Goal: Communication & Community: Answer question/provide support

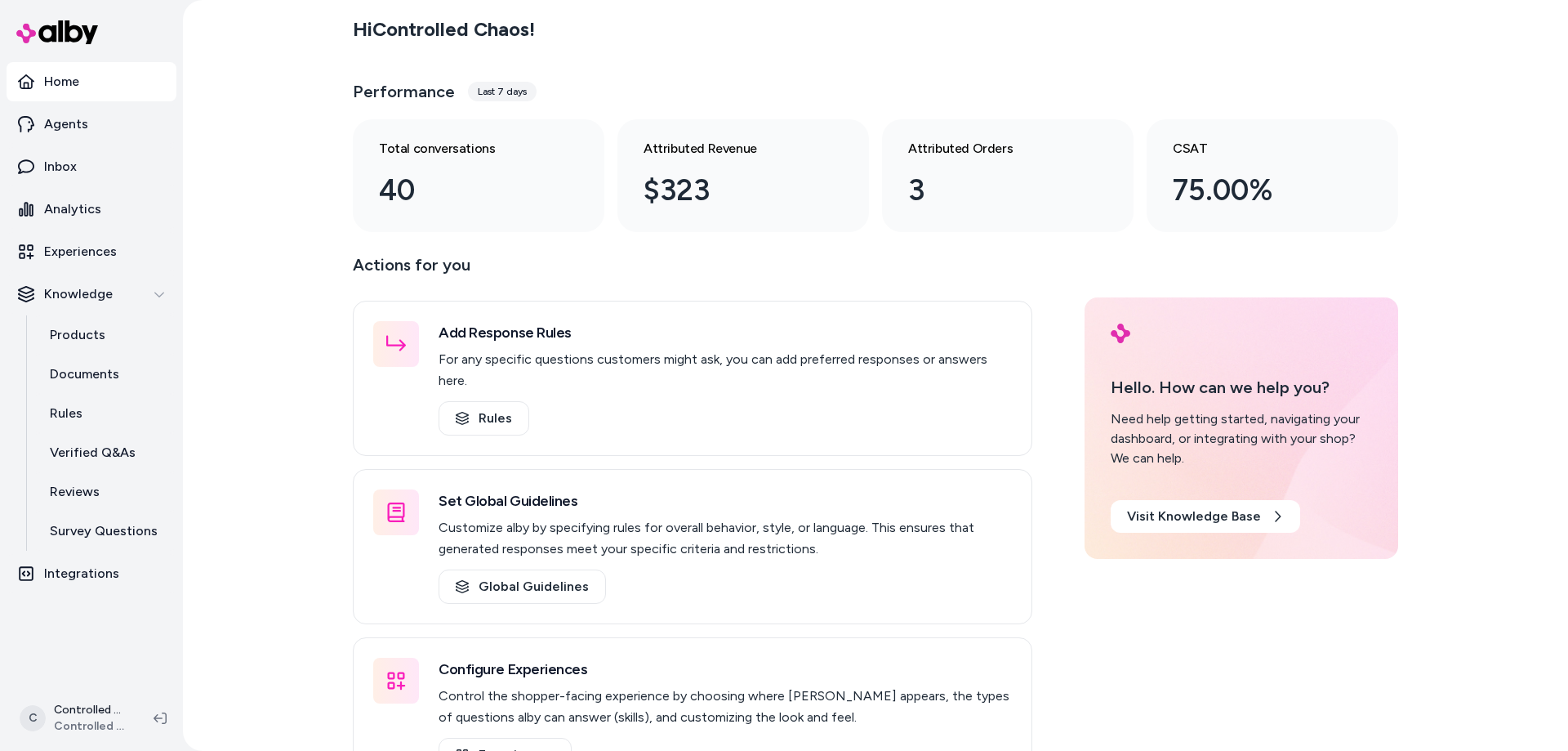
click at [502, 93] on div "Last 7 days" at bounding box center [502, 92] width 69 height 20
click at [98, 183] on link "Inbox" at bounding box center [91, 166] width 170 height 39
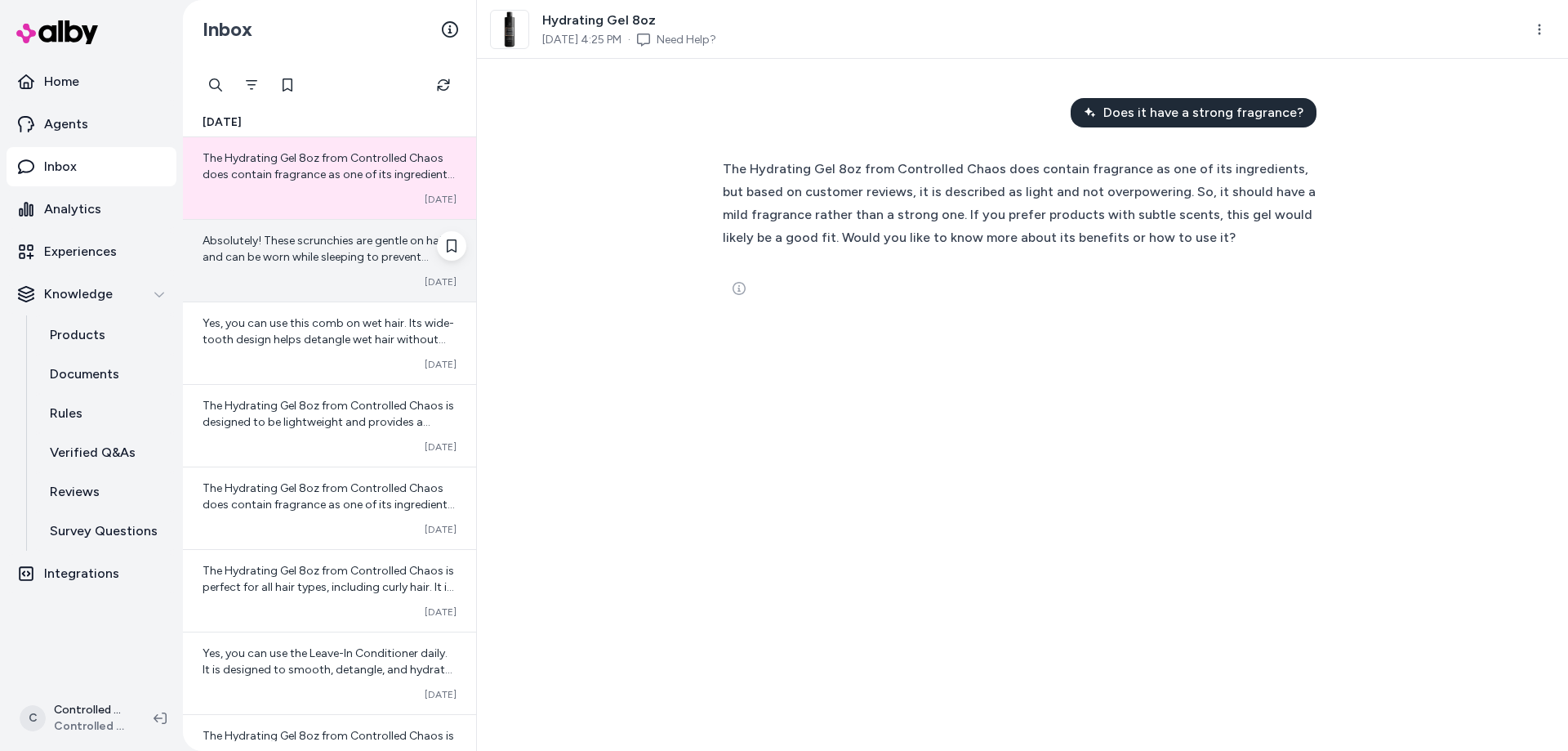
click at [313, 245] on span "Absolutely! These scrunchies are gentle on hair and can be worn while sleeping …" at bounding box center [324, 256] width 243 height 46
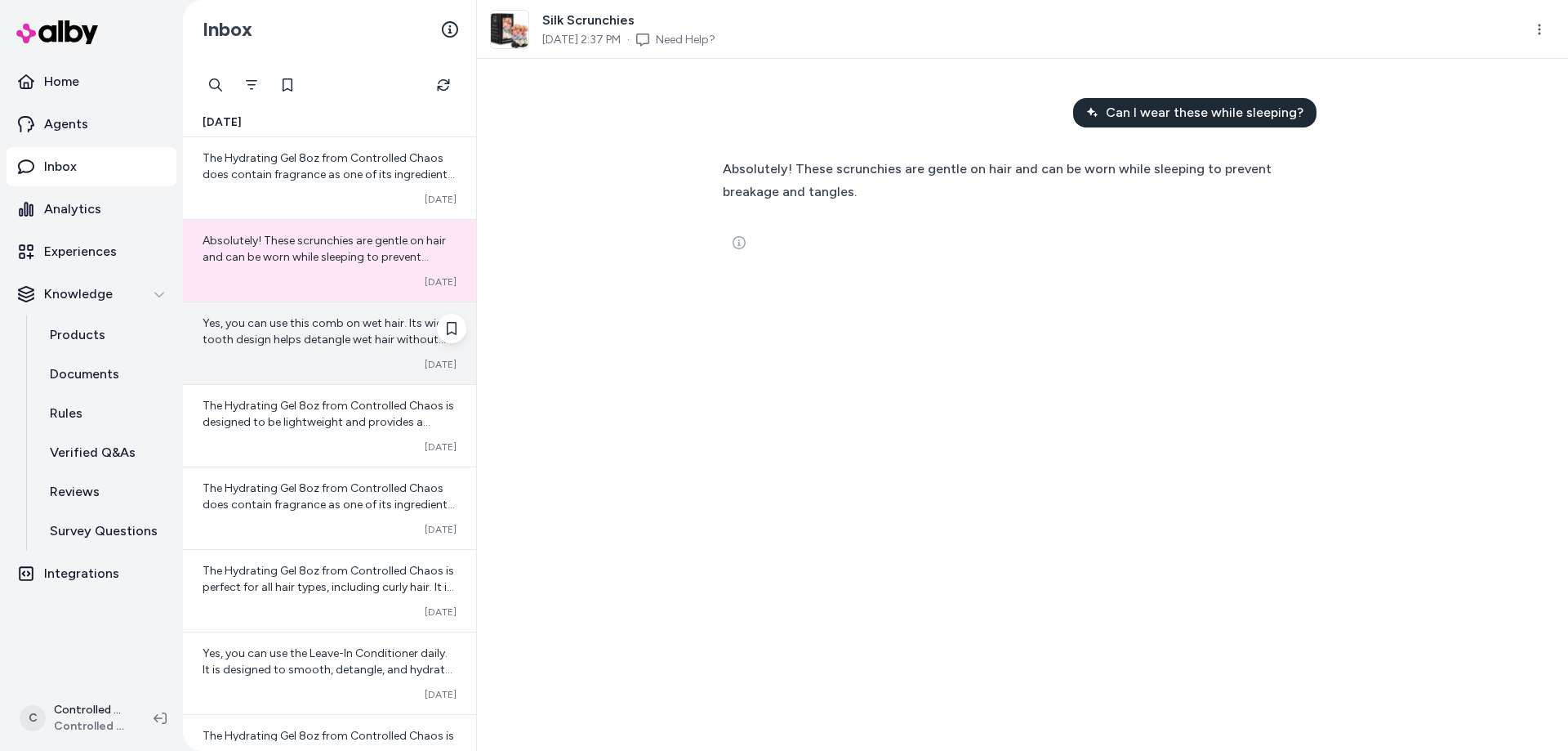
click at [311, 336] on span "Yes, you can use this comb on wet hair. Its wide-tooth design helps detangle we…" at bounding box center [328, 339] width 251 height 46
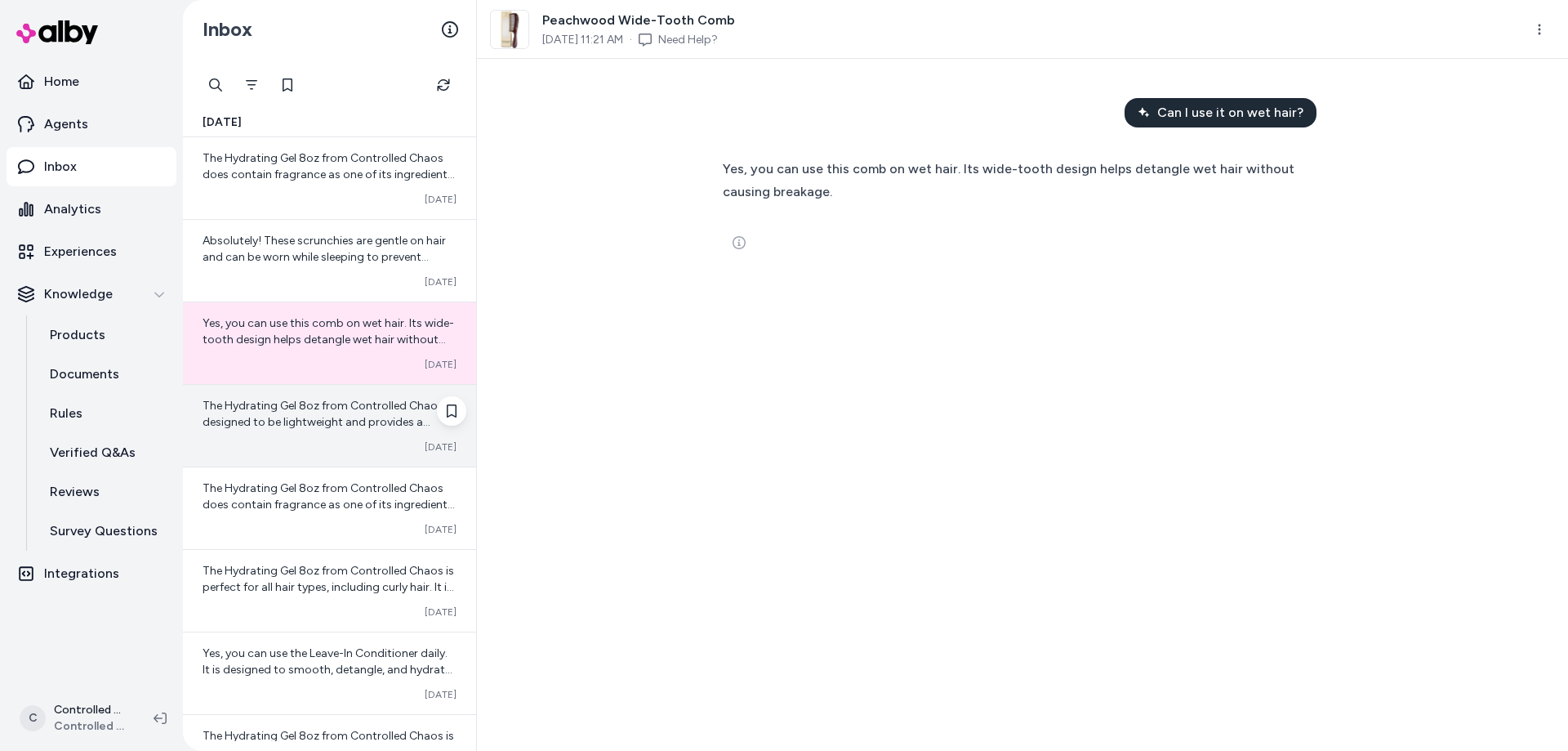
click at [312, 402] on span "The Hydrating Gel 8oz from Controlled Chaos is designed to be lightweight and p…" at bounding box center [329, 479] width 252 height 161
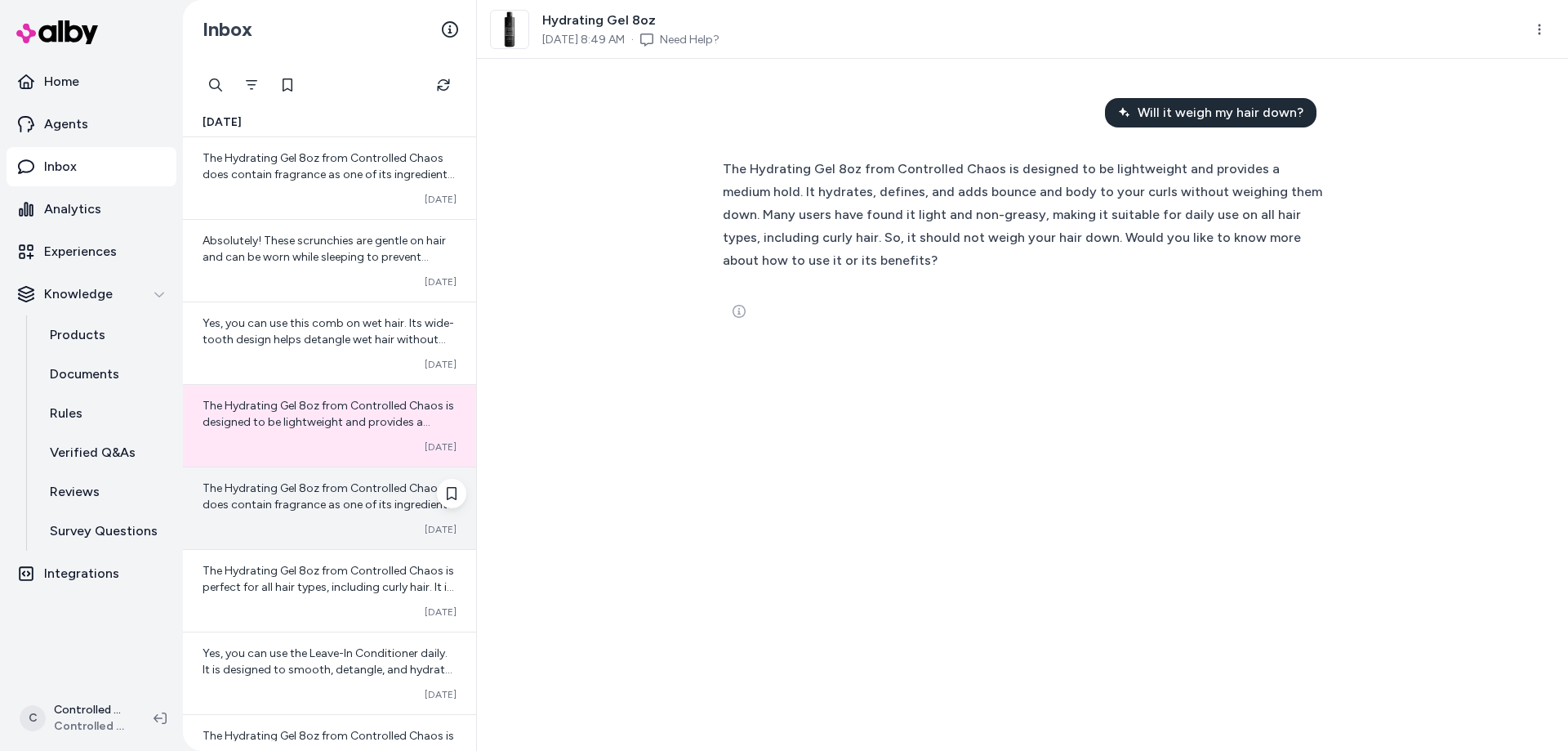
click at [339, 513] on div "The Hydrating Gel 8oz from Controlled Chaos does contain fragrance as one of it…" at bounding box center [329, 508] width 293 height 82
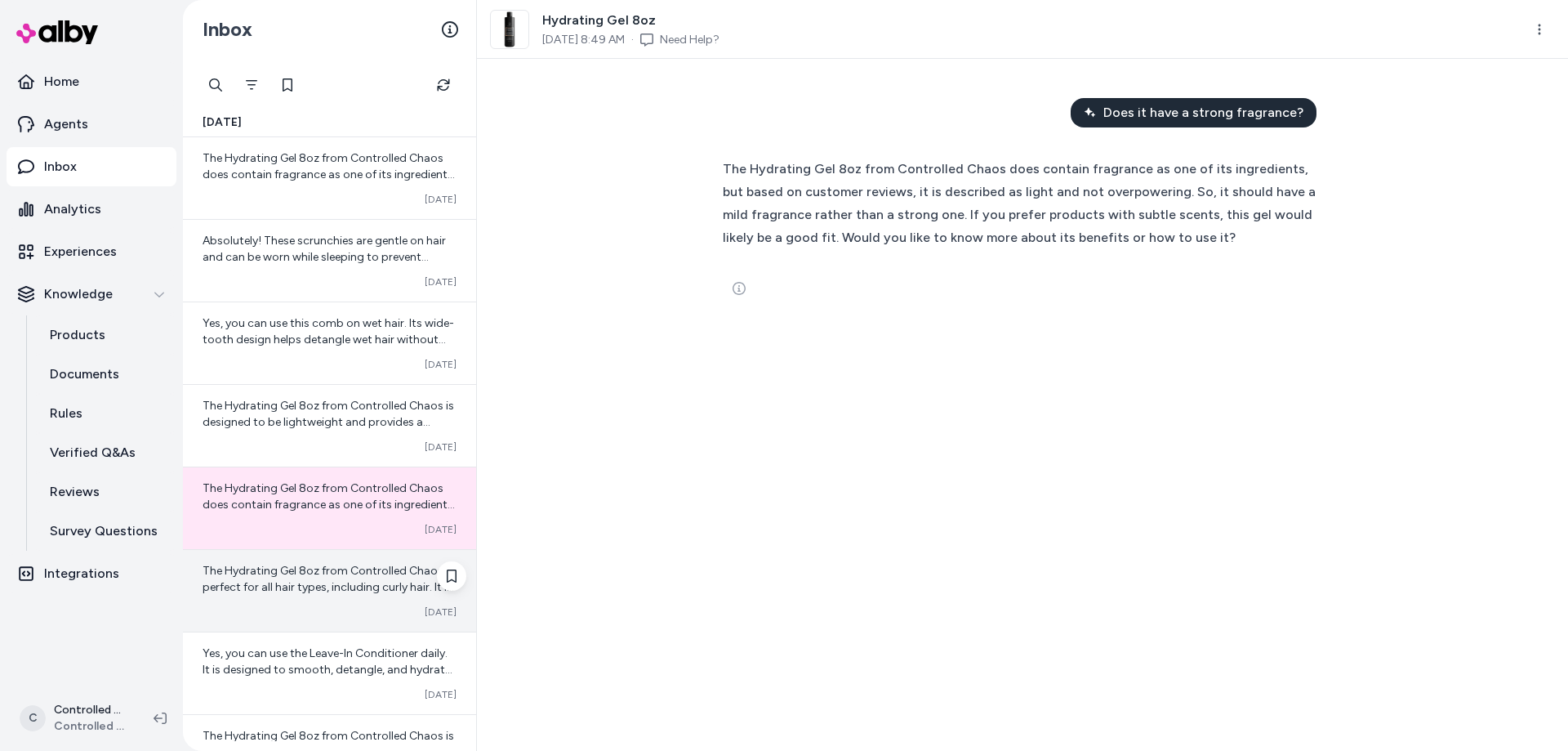
click at [276, 584] on span "The Hydrating Gel 8oz from Controlled Chaos is perfect for all hair types, incl…" at bounding box center [329, 636] width 253 height 144
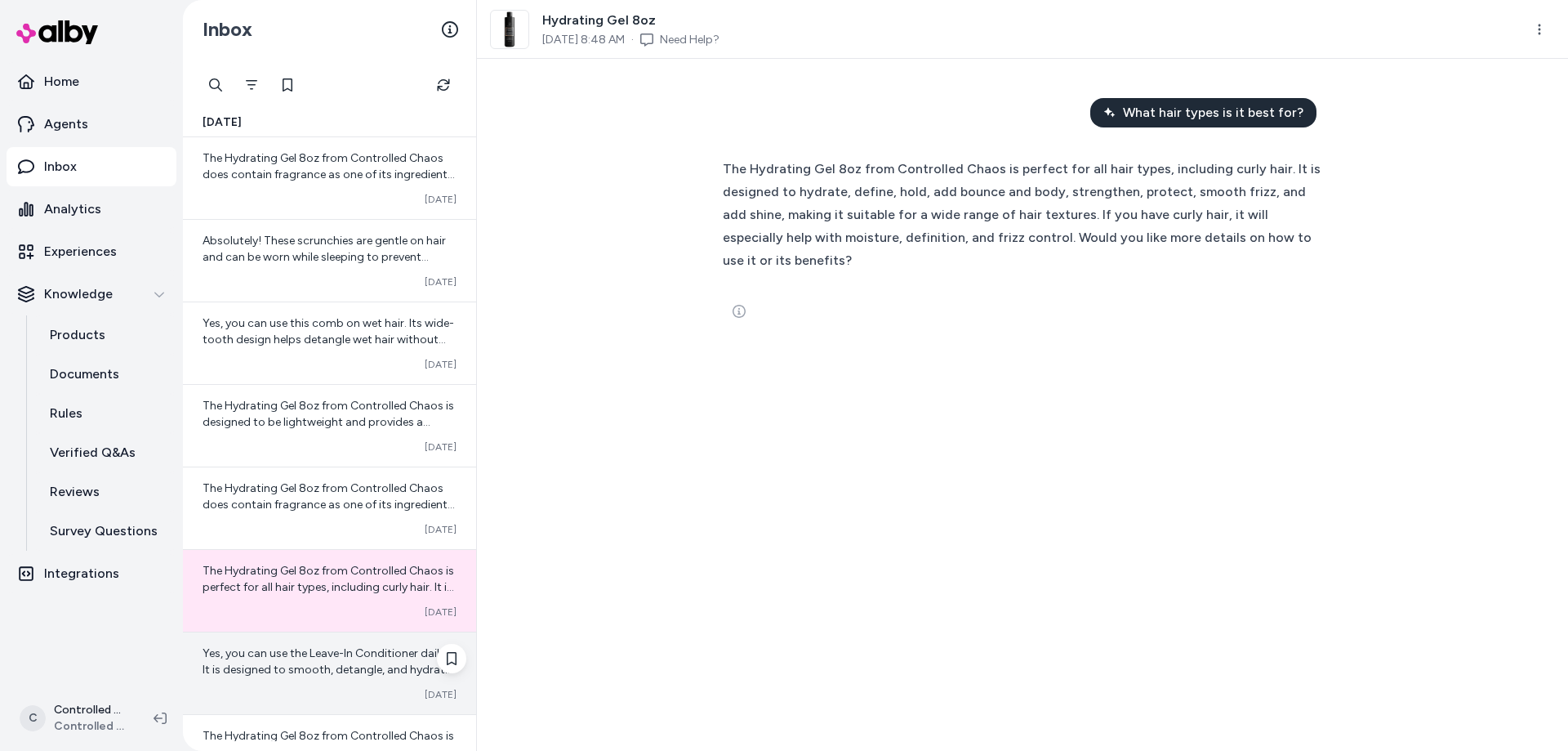
click at [250, 644] on div "Yes, you can use the Leave-In Conditioner daily. It is designed to smooth, deta…" at bounding box center [329, 673] width 293 height 82
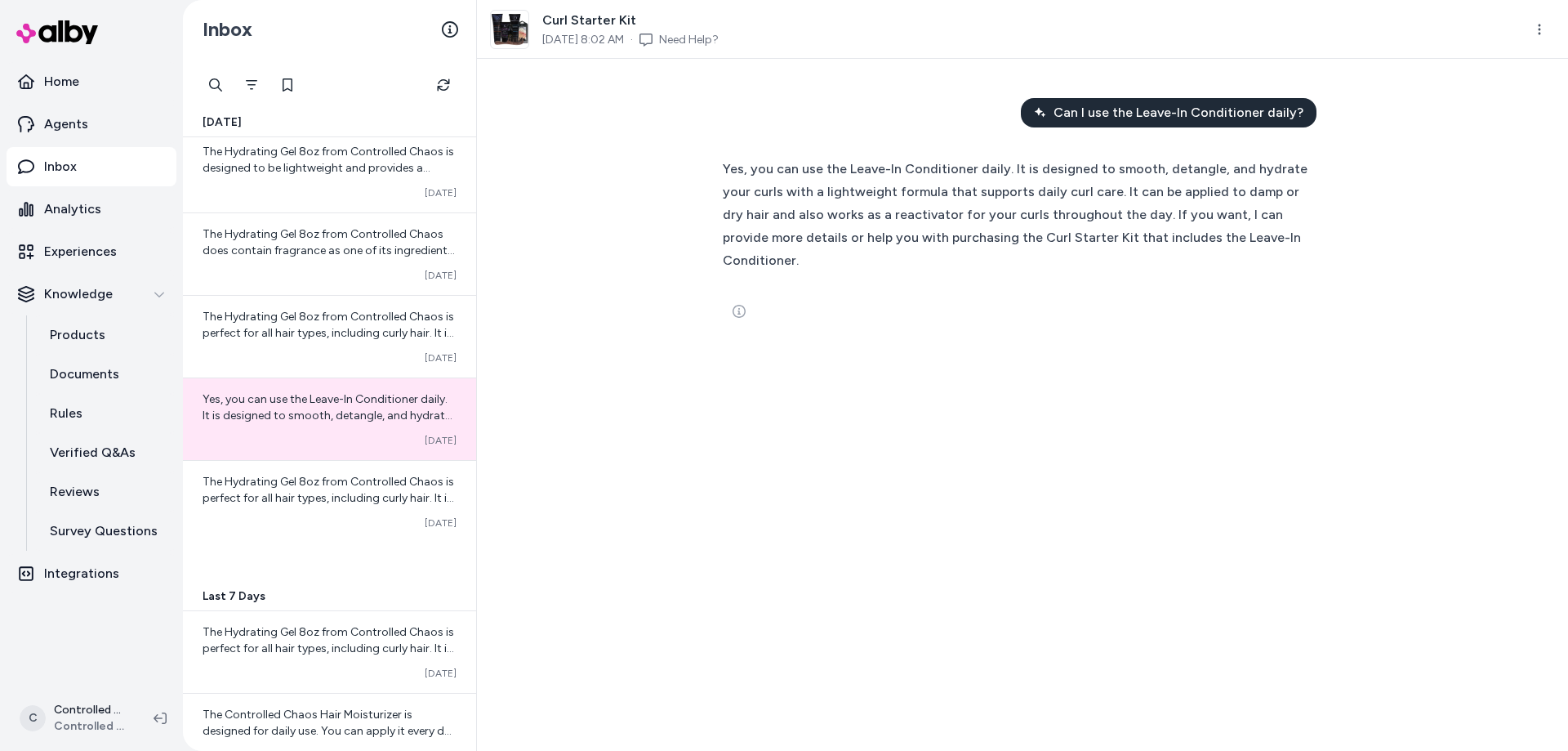
scroll to position [280, 0]
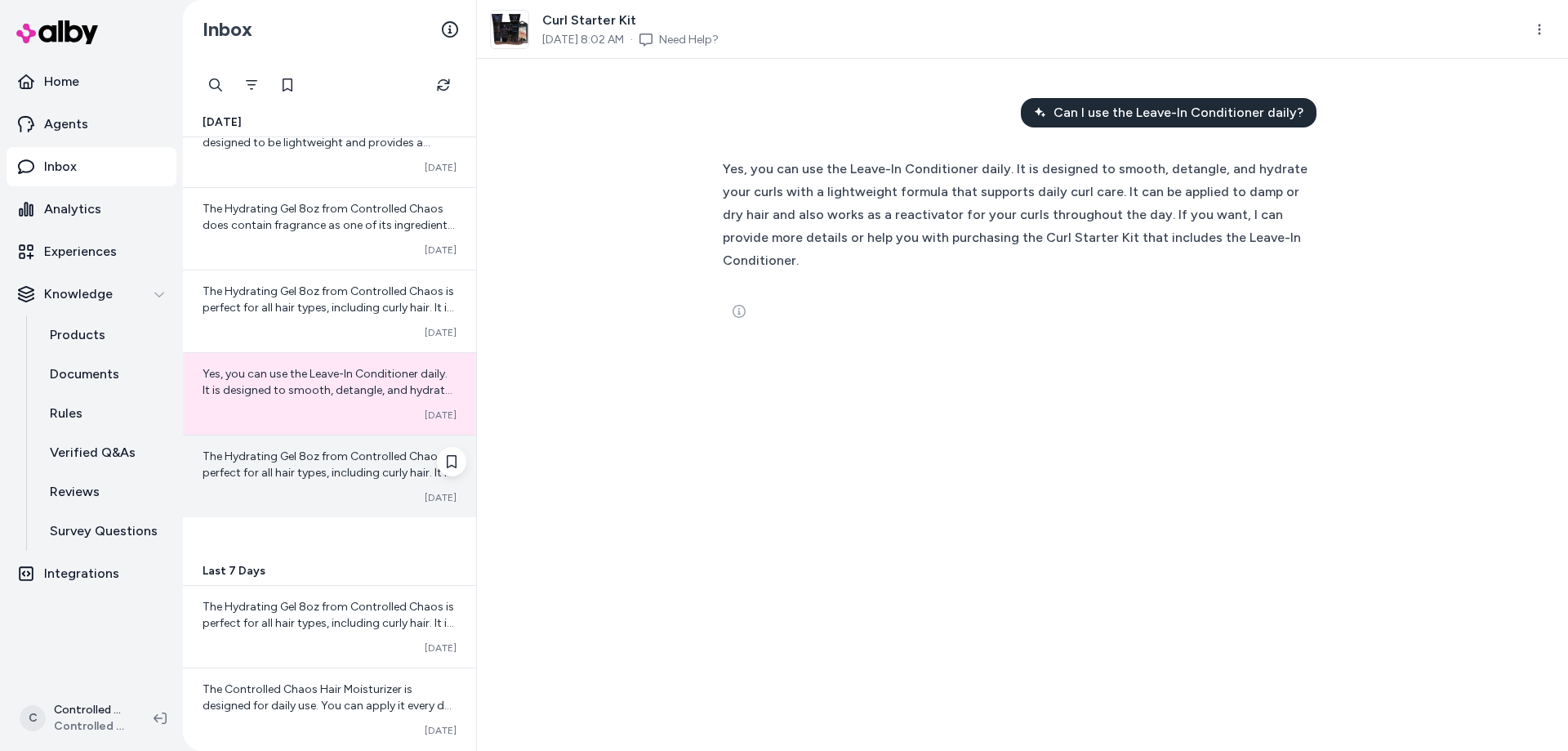
click at [361, 455] on span "The Hydrating Gel 8oz from Controlled Chaos is perfect for all hair types, incl…" at bounding box center [329, 521] width 253 height 144
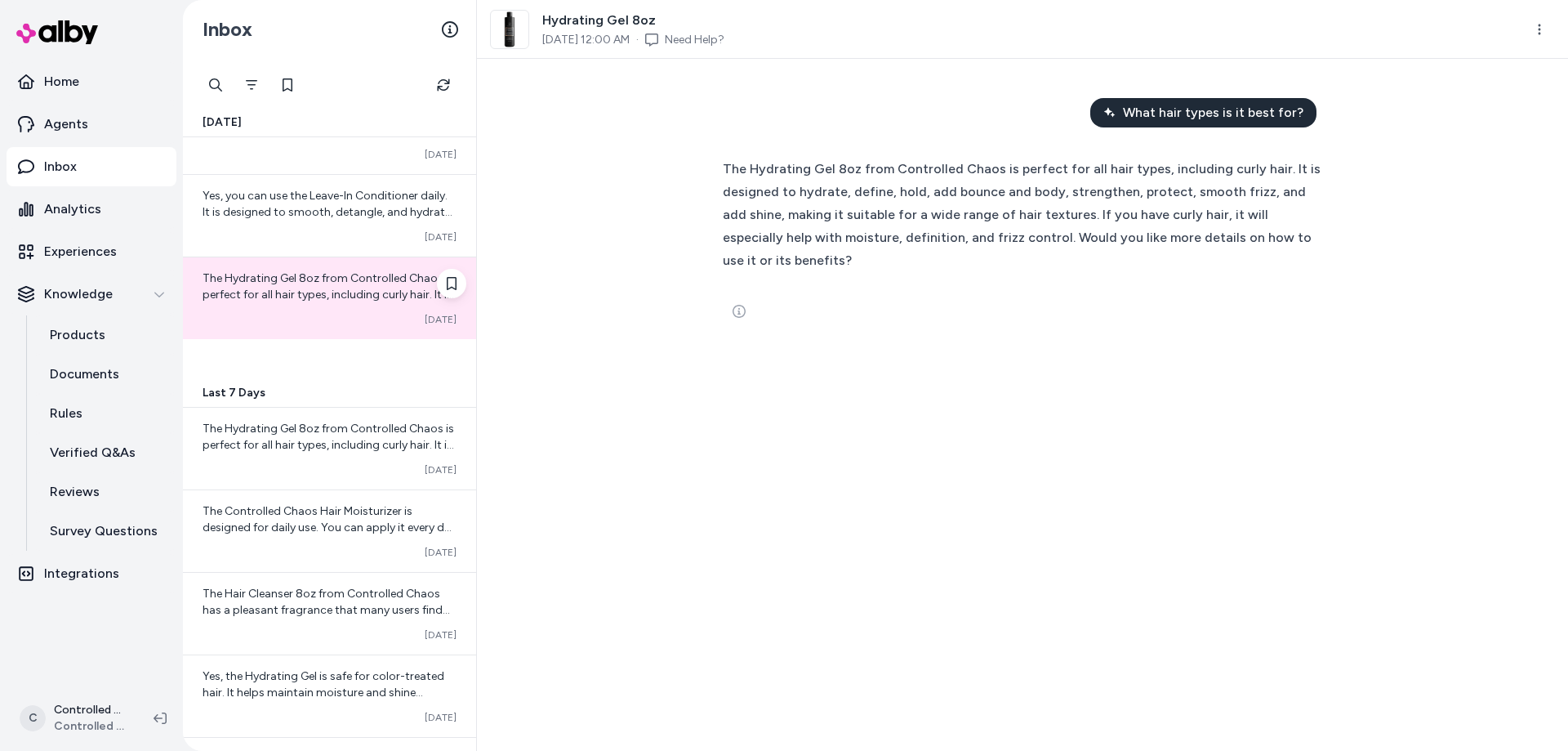
scroll to position [466, 0]
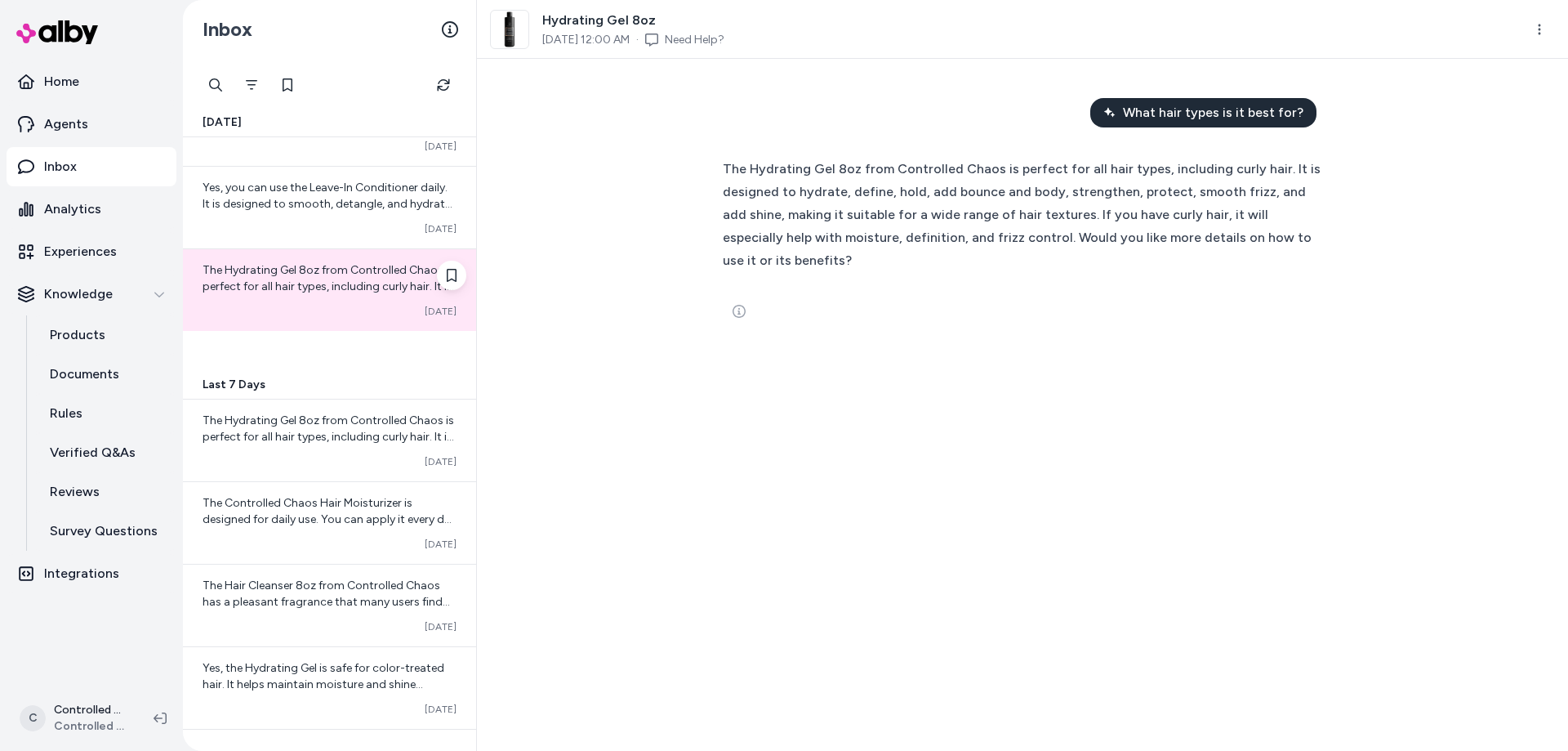
click at [361, 455] on div "Converted [DATE]" at bounding box center [330, 461] width 254 height 13
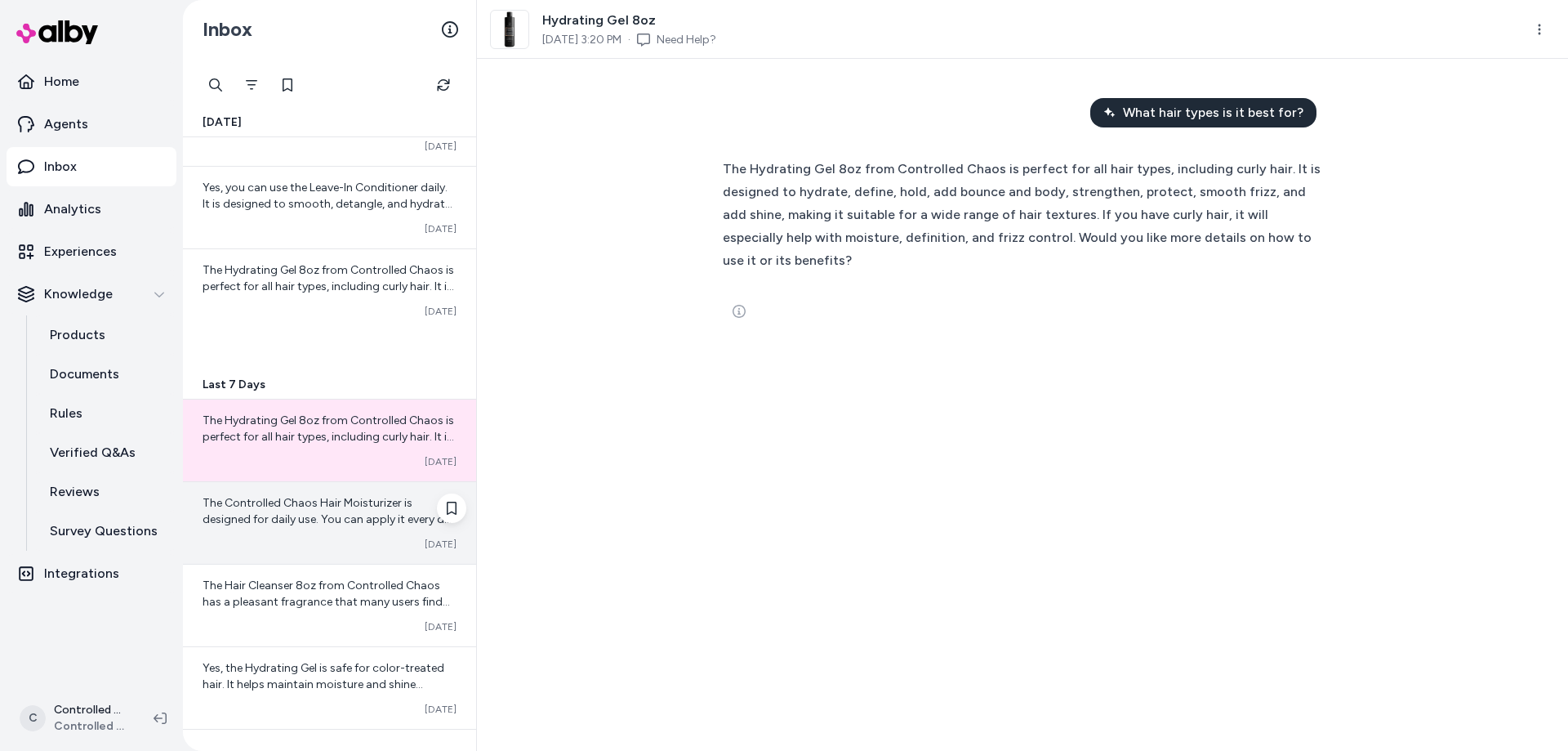
click at [340, 493] on div "The Controlled Chaos Hair Moisturizer is designed for daily use. You can apply …" at bounding box center [329, 523] width 293 height 82
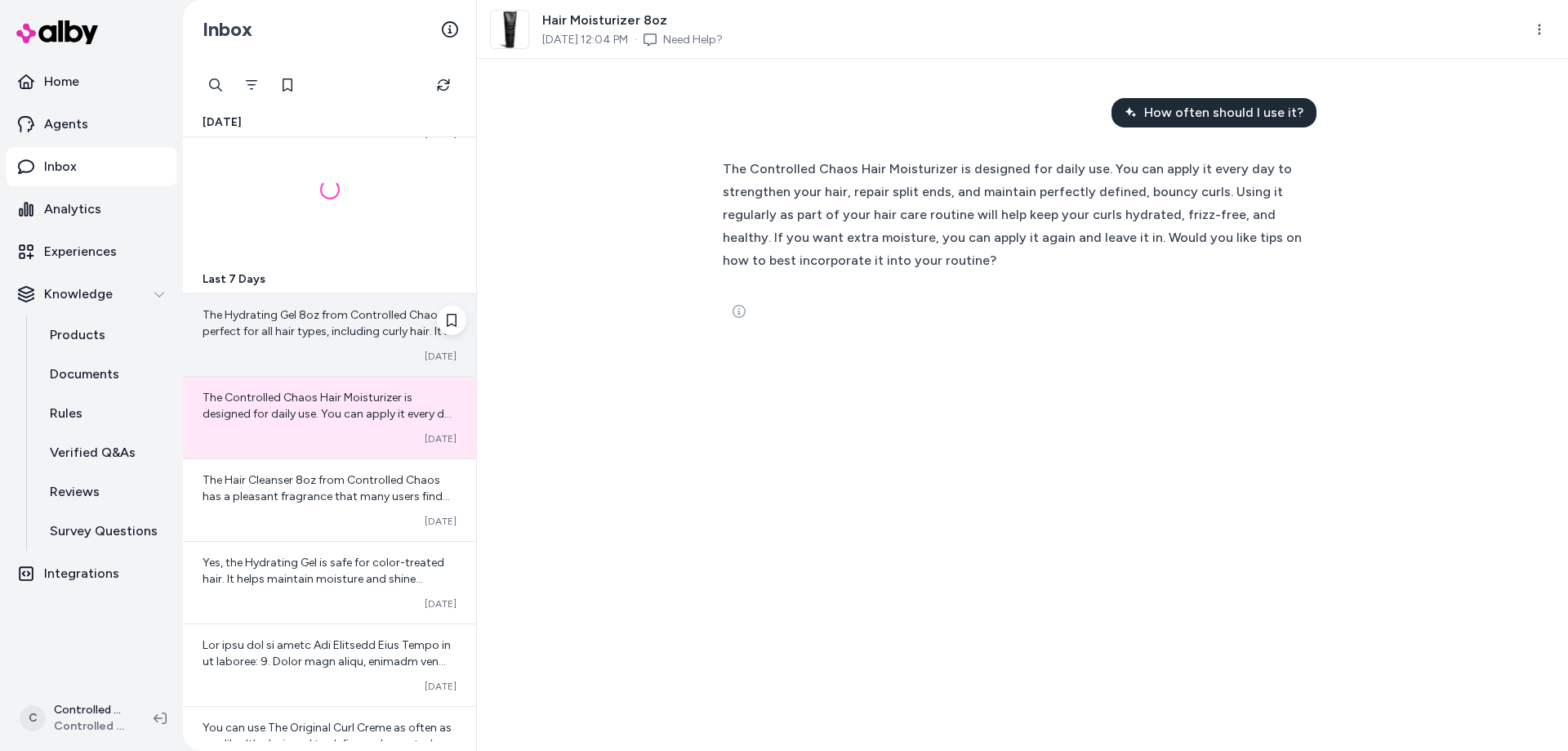
scroll to position [652, 0]
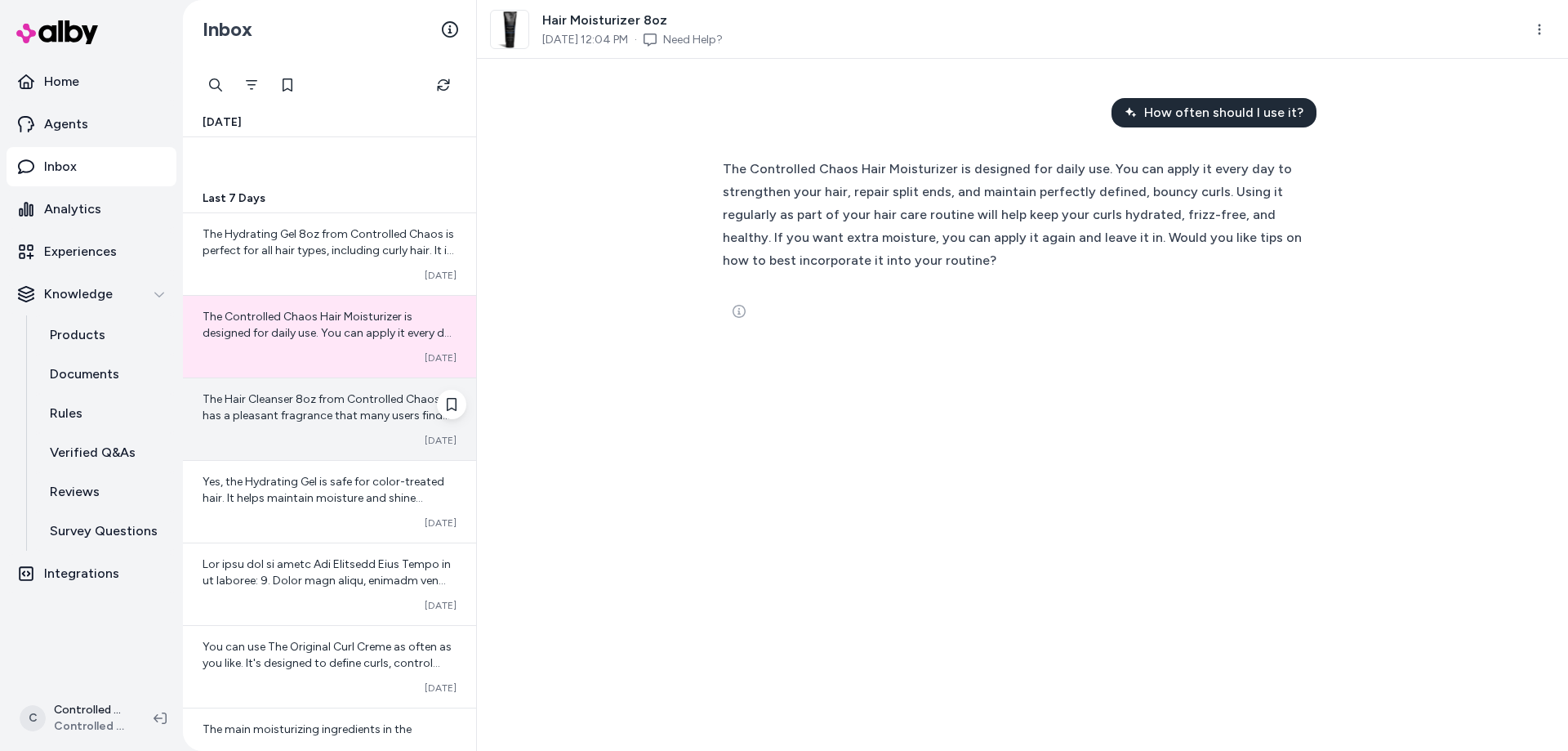
click at [304, 426] on div "The Hair Cleanser 8oz from Controlled Chaos has a pleasant fragrance that many …" at bounding box center [329, 419] width 293 height 82
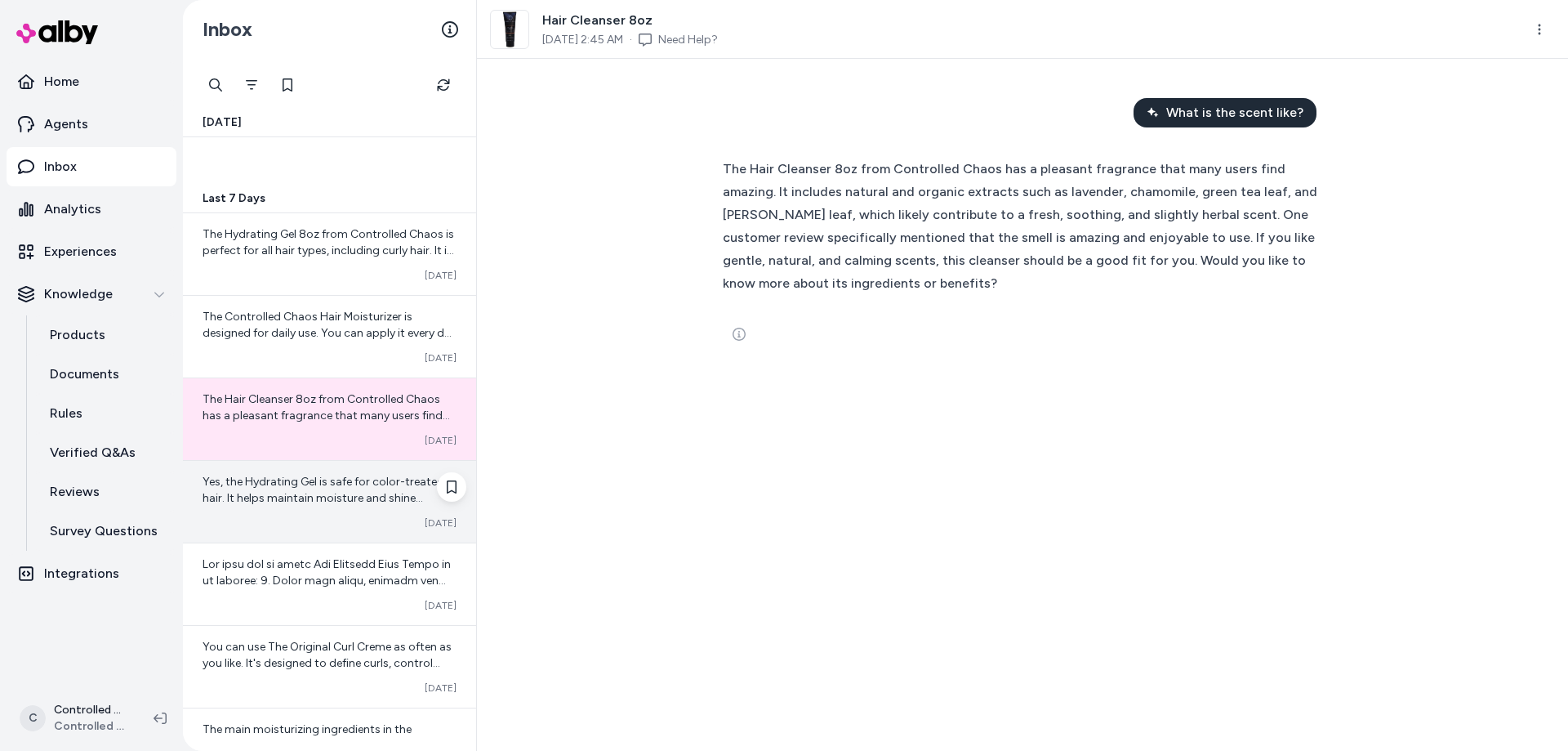
click at [336, 498] on span "Yes, the Hydrating Gel is safe for color-treated hair. It helps maintain moistu…" at bounding box center [323, 498] width 242 height 46
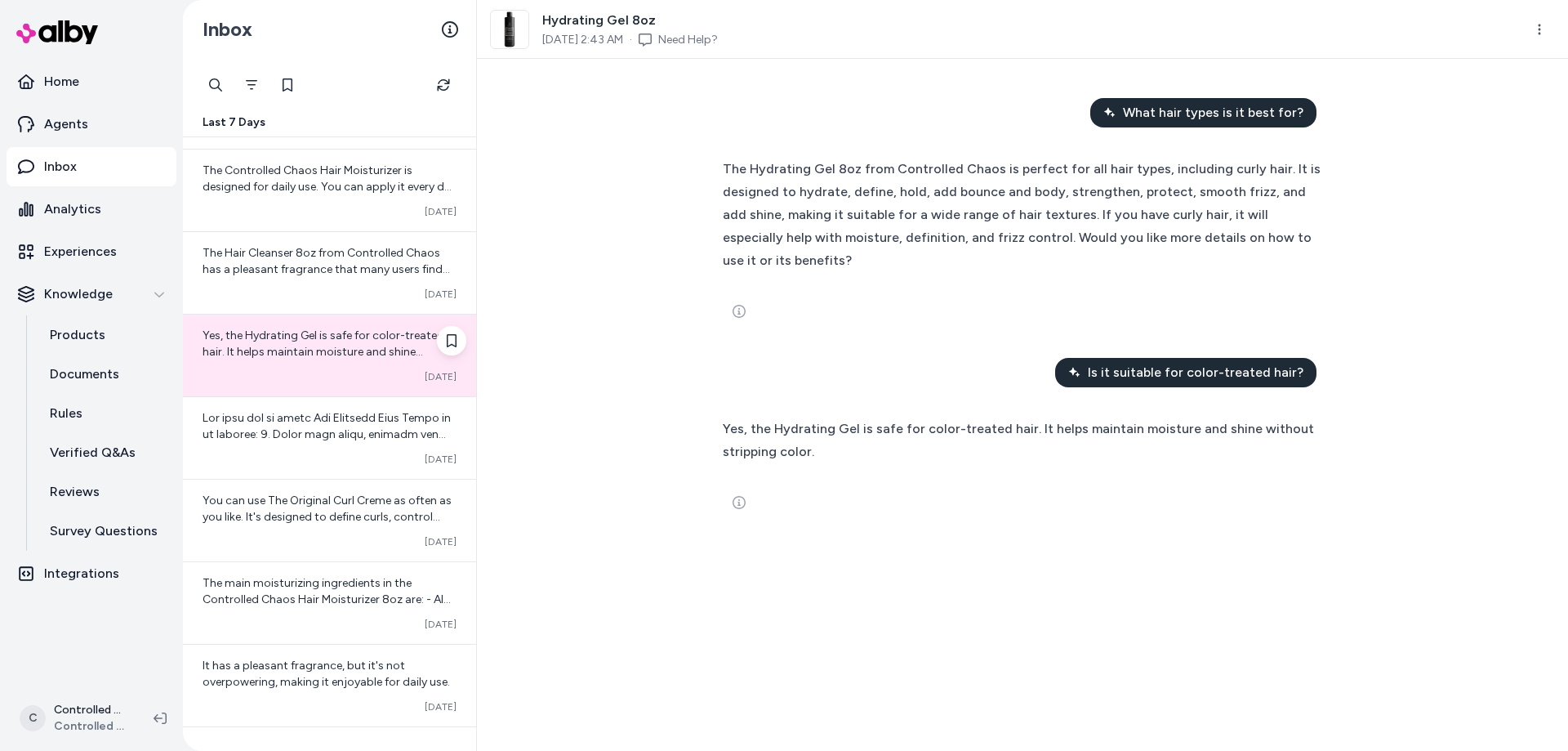
scroll to position [838, 0]
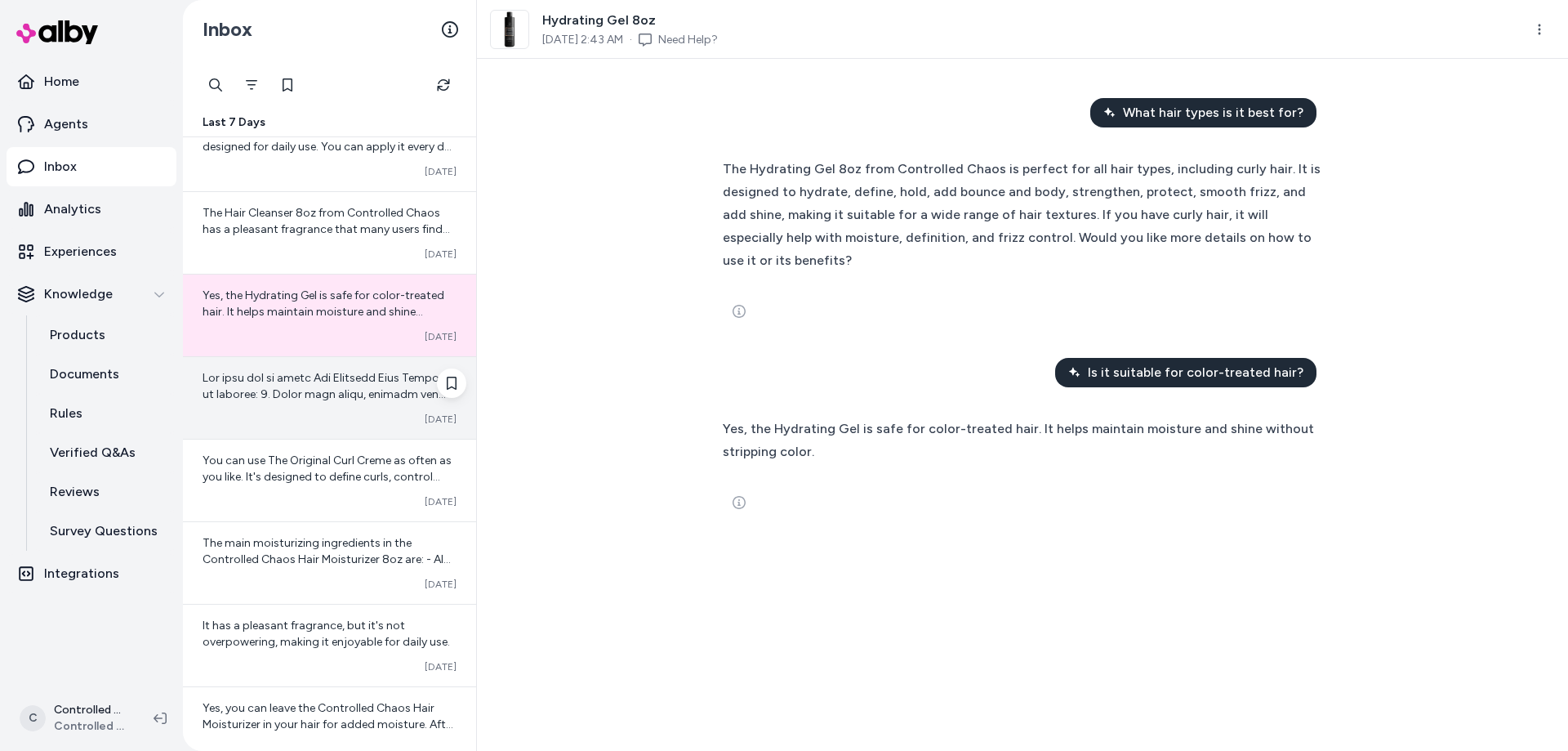
click at [337, 420] on div "Converted [DATE]" at bounding box center [330, 419] width 254 height 13
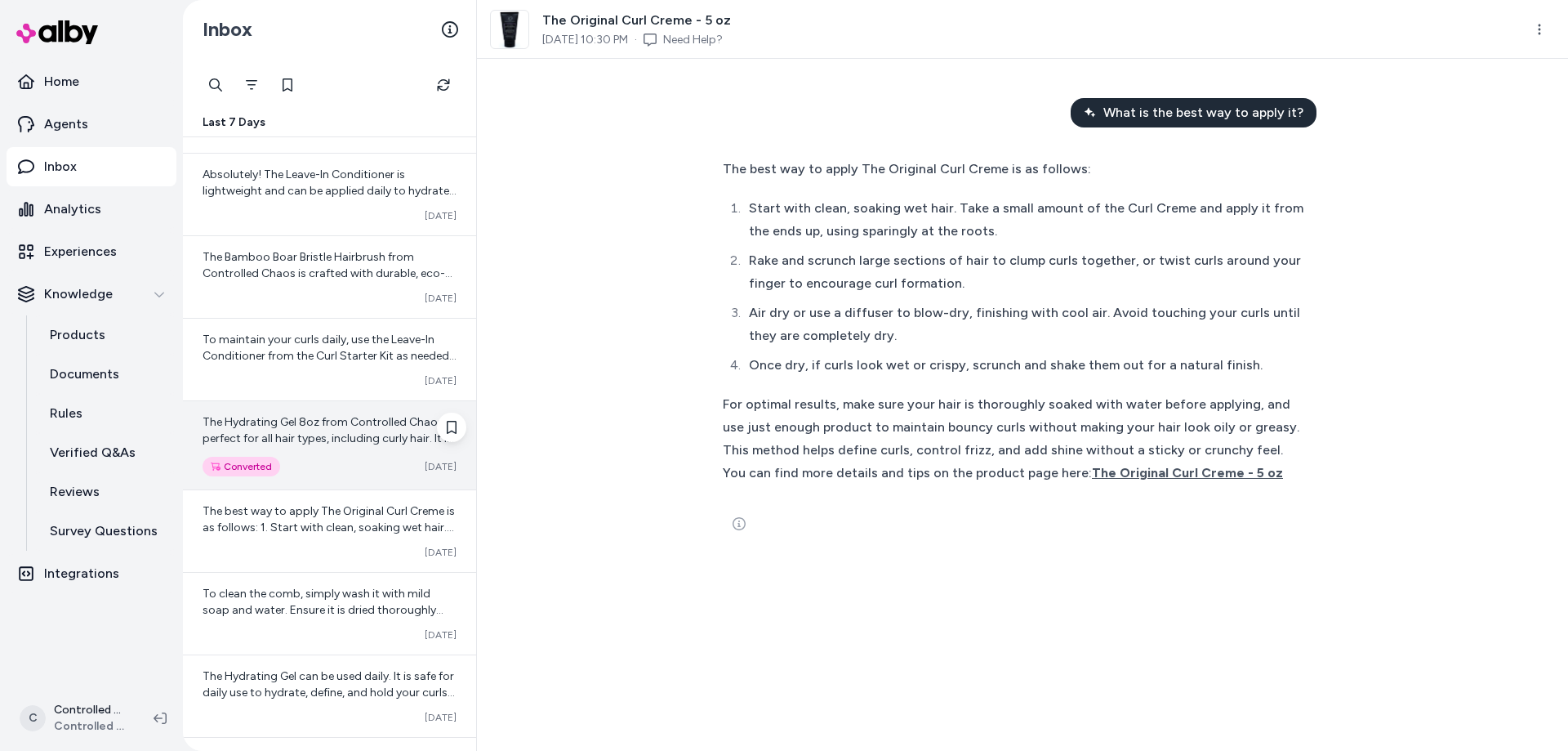
scroll to position [2569, 0]
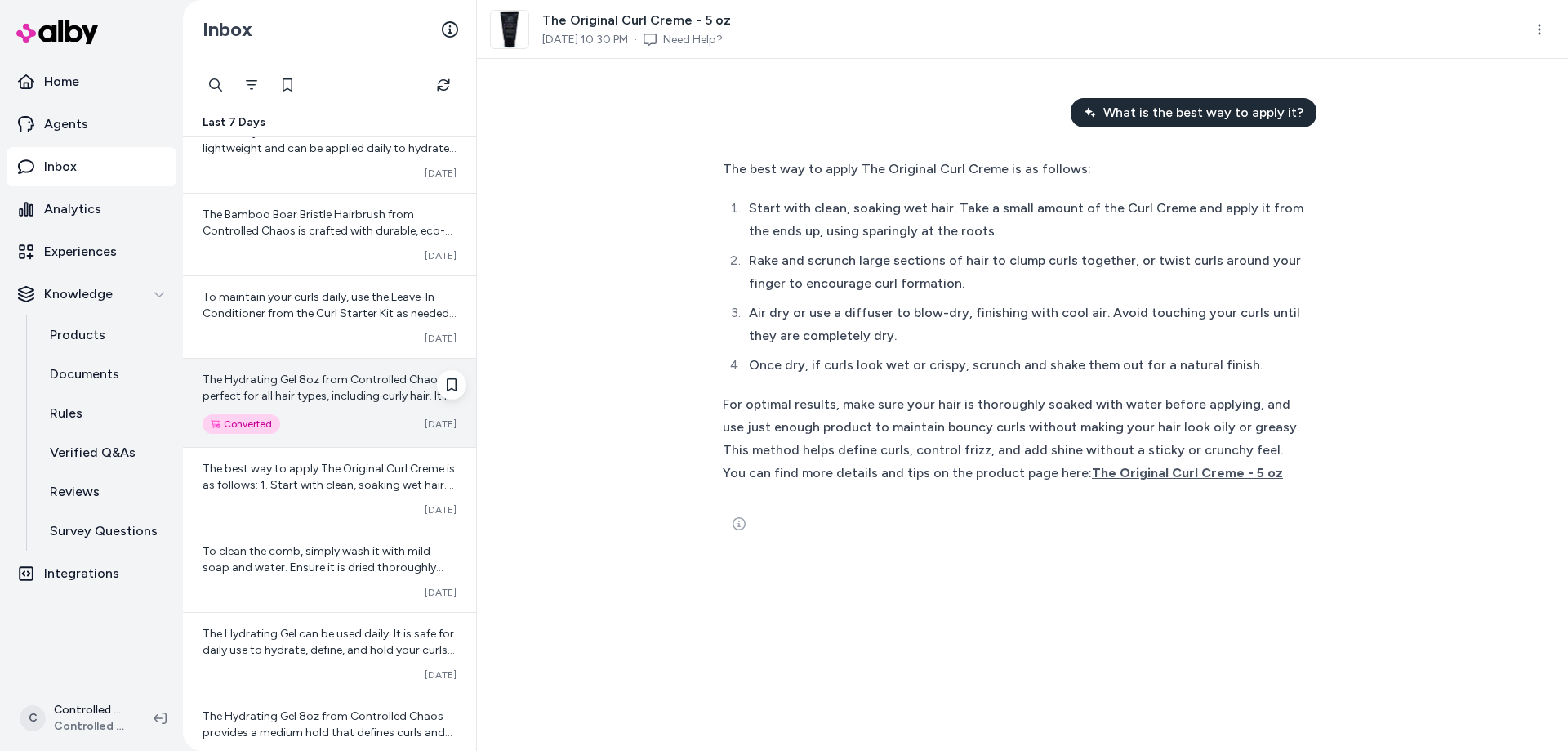
click at [311, 409] on div "The Hydrating Gel 8oz from Controlled Chaos is perfect for all hair types, incl…" at bounding box center [329, 402] width 293 height 88
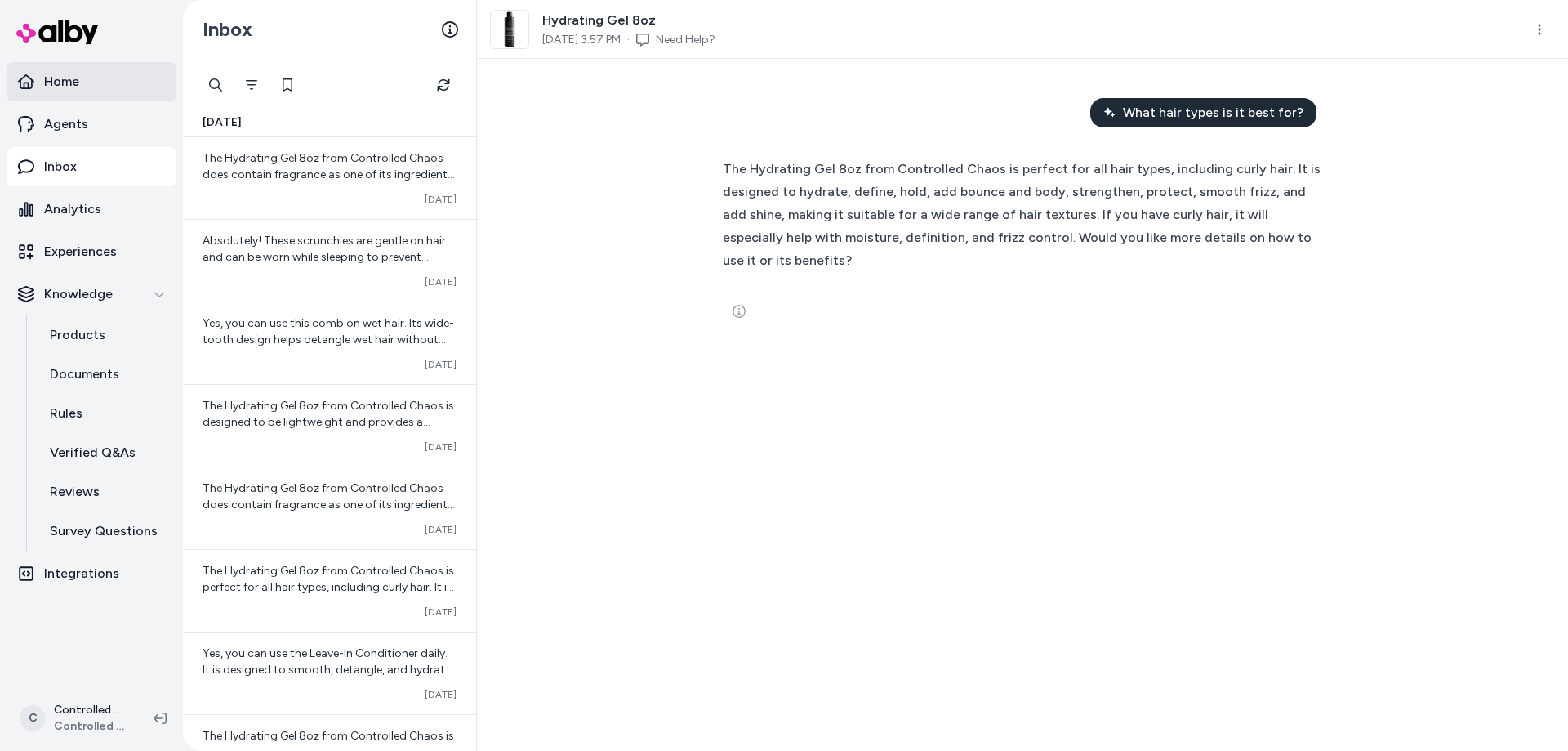
click at [100, 91] on link "Home" at bounding box center [91, 81] width 170 height 39
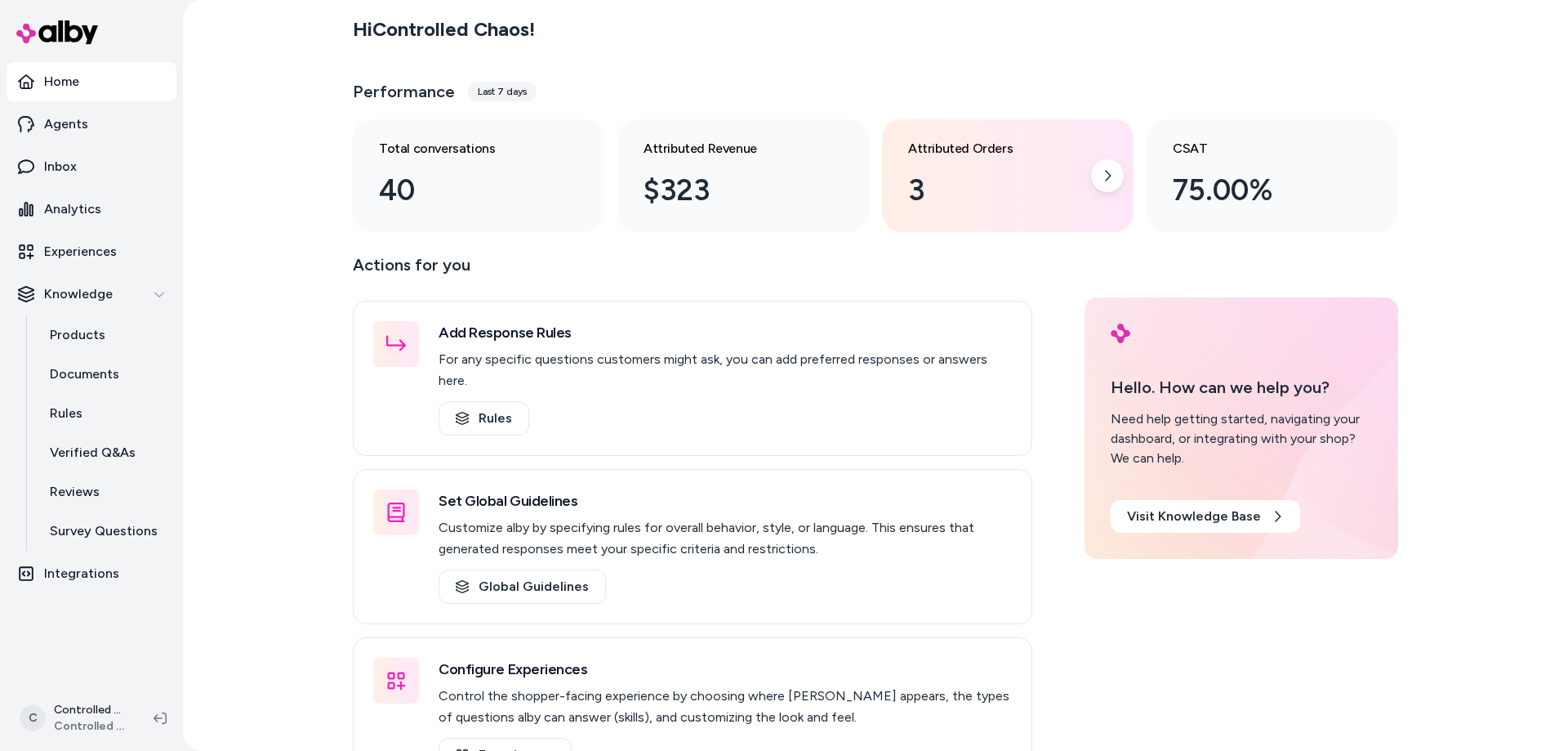
click at [927, 188] on div "3" at bounding box center [994, 190] width 173 height 44
